Goal: Task Accomplishment & Management: Manage account settings

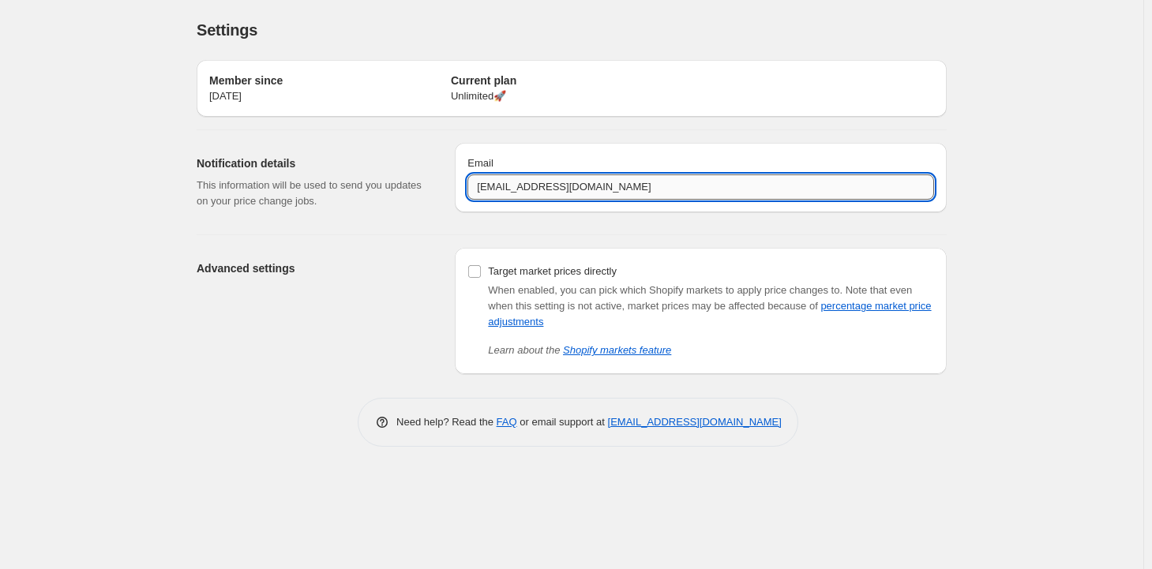
click at [510, 191] on input "[EMAIL_ADDRESS][DOMAIN_NAME]" at bounding box center [701, 187] width 467 height 25
click at [626, 189] on input "[EMAIL_ADDRESS][DOMAIN_NAME]" at bounding box center [701, 187] width 467 height 25
type input "[EMAIL_ADDRESS][DOMAIN_NAME]"
